Goal: Task Accomplishment & Management: Complete application form

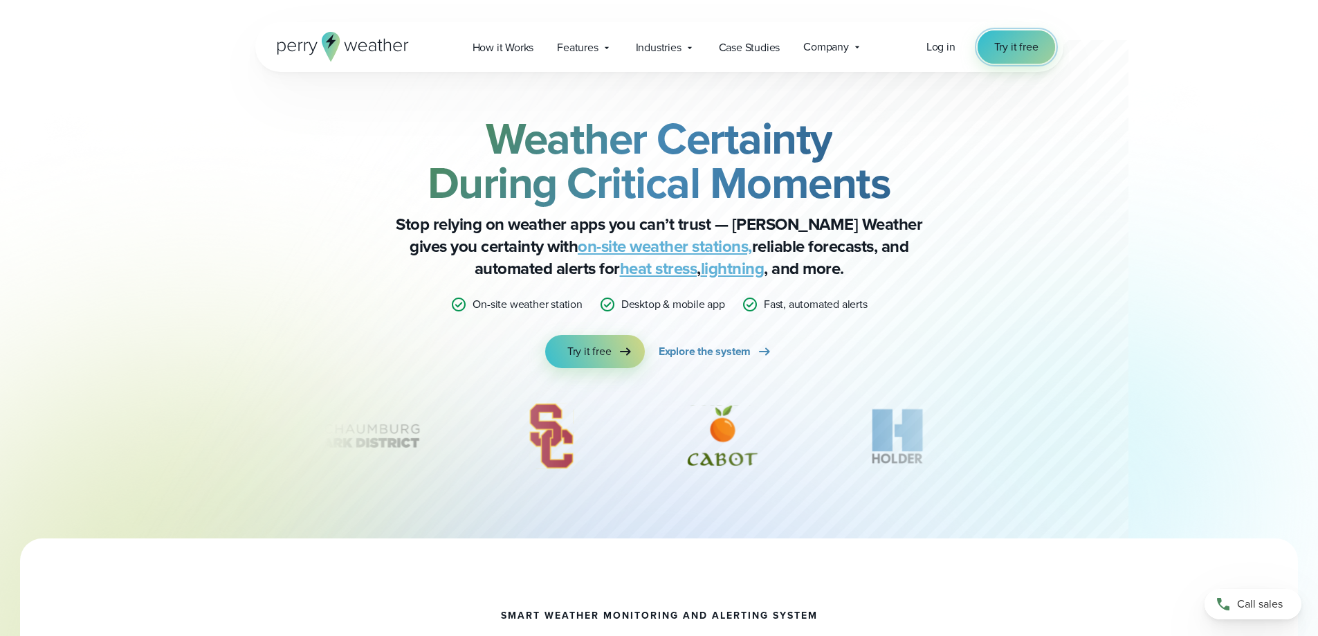
click at [1016, 57] on link "Try it free" at bounding box center [1015, 46] width 77 height 33
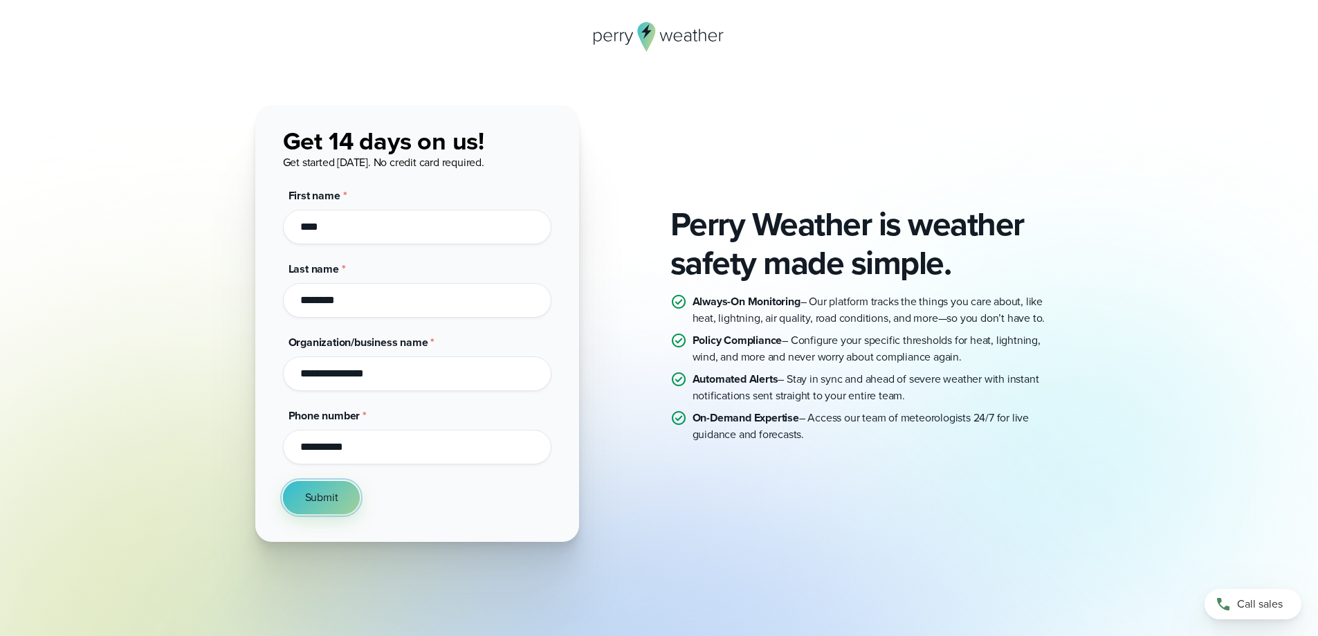
click at [320, 505] on span "Submit" at bounding box center [321, 497] width 33 height 17
